Goal: Task Accomplishment & Management: Manage account settings

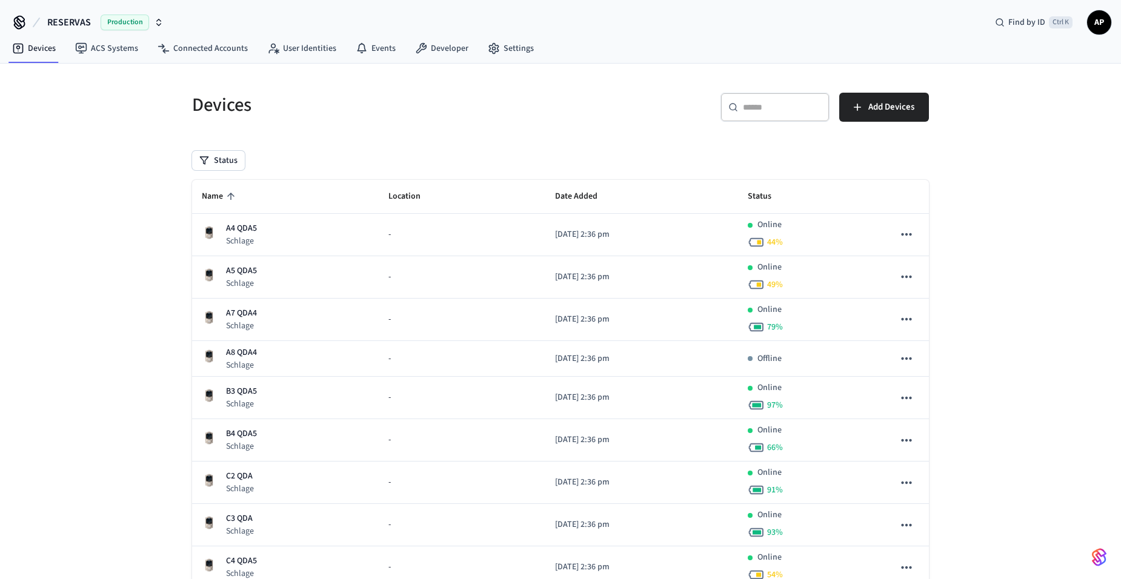
click at [1084, 14] on div "Find by ID Ctrl K AP" at bounding box center [1048, 22] width 126 height 25
click at [1098, 30] on span "AP" at bounding box center [1099, 23] width 22 height 22
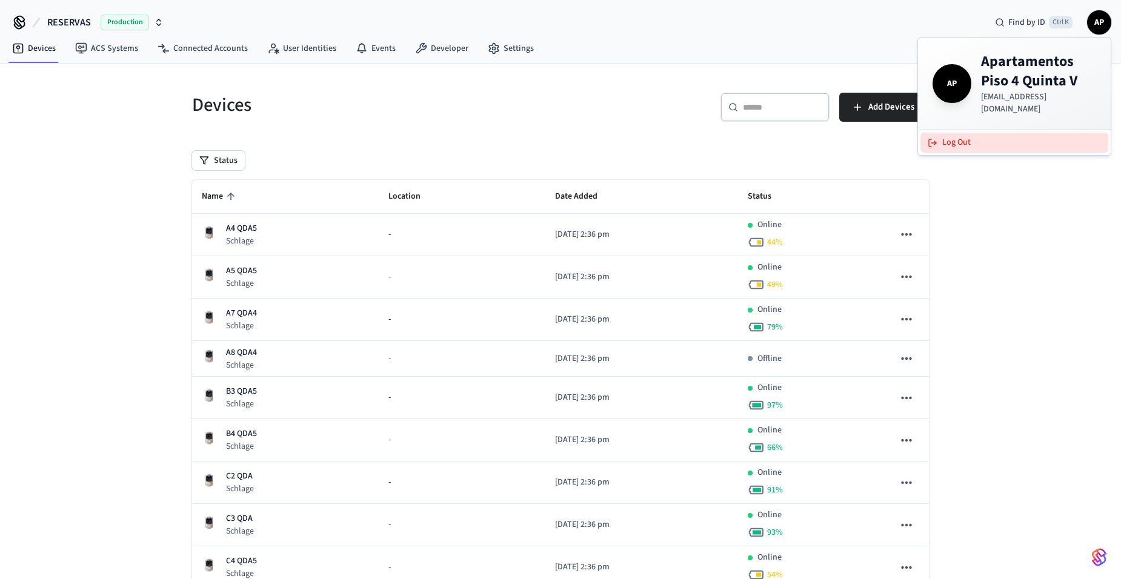
click at [1000, 139] on button "Log Out" at bounding box center [1014, 143] width 188 height 20
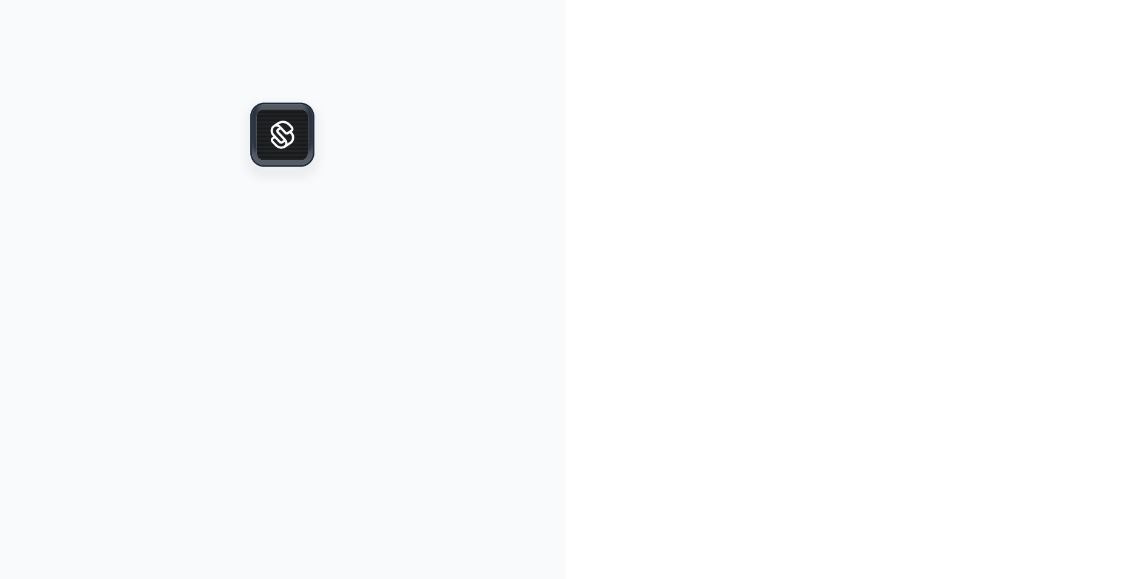
click at [824, 141] on div at bounding box center [847, 289] width 565 height 579
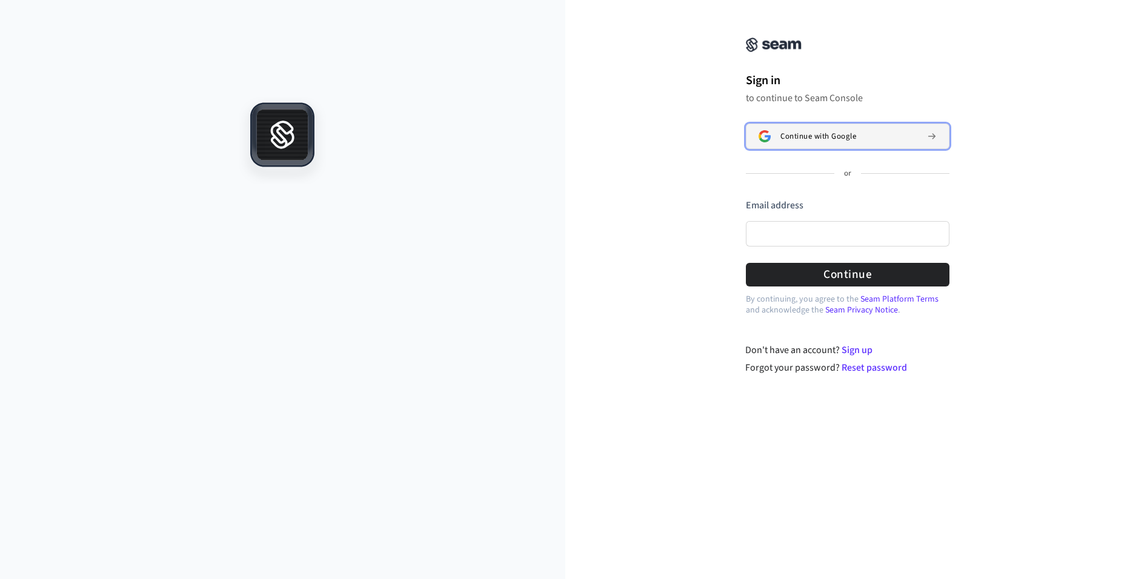
click at [790, 134] on span "Continue with Google" at bounding box center [818, 136] width 76 height 10
